Goal: Information Seeking & Learning: Learn about a topic

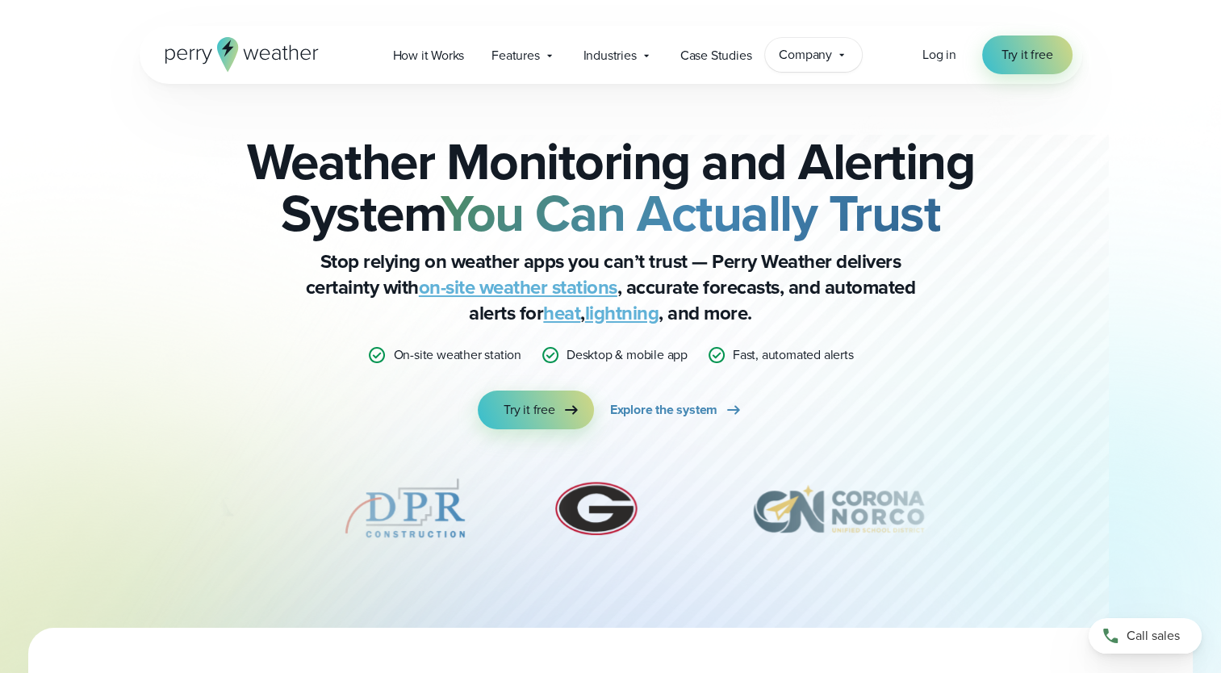
click at [794, 59] on span "Company" at bounding box center [805, 54] width 53 height 19
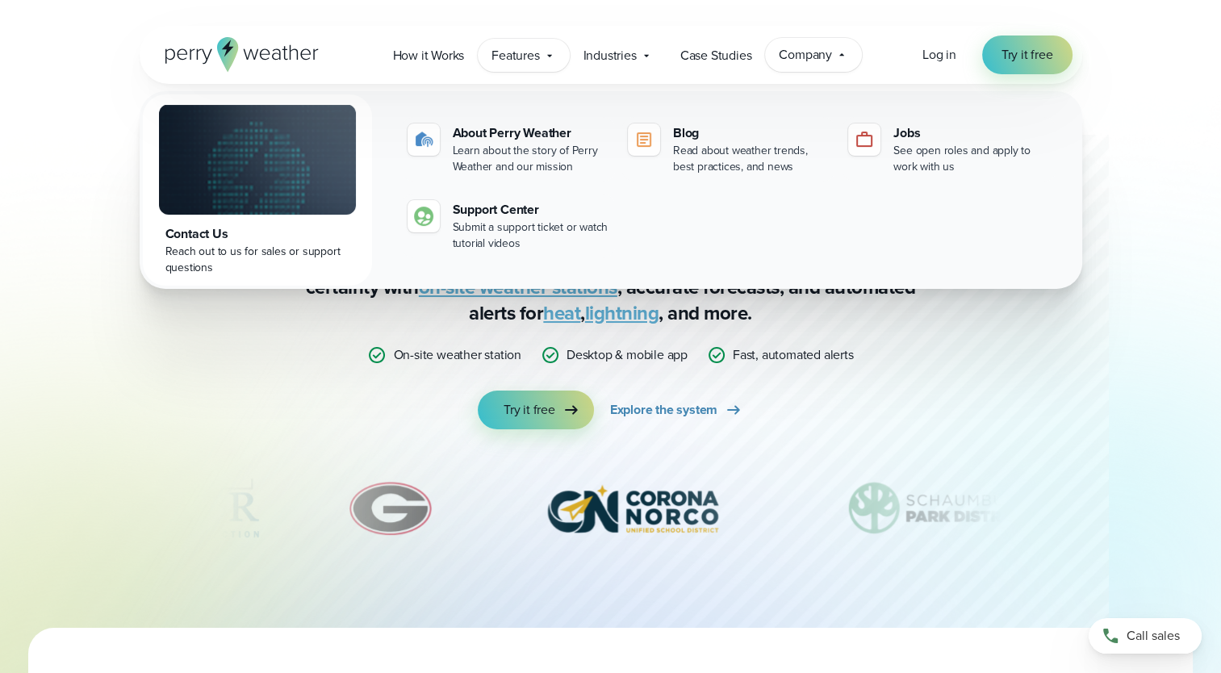
click at [529, 47] on span "Features" at bounding box center [516, 55] width 48 height 19
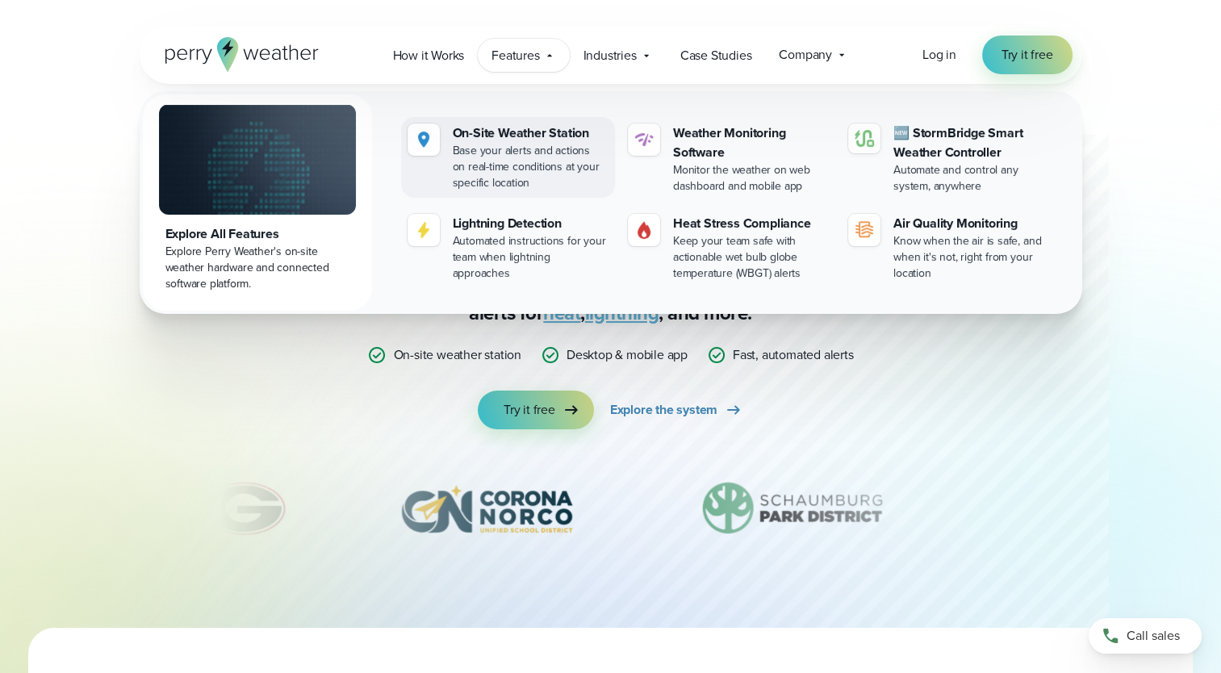
click at [543, 143] on div "Base your alerts and actions on real-time conditions at your specific location" at bounding box center [531, 167] width 156 height 48
